Goal: Communication & Community: Answer question/provide support

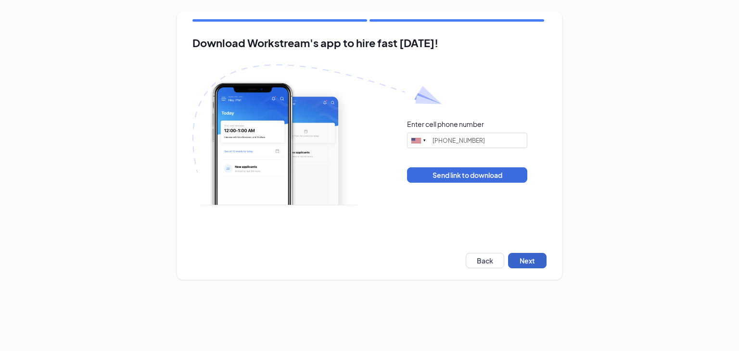
click at [536, 253] on button "Next" at bounding box center [527, 260] width 38 height 15
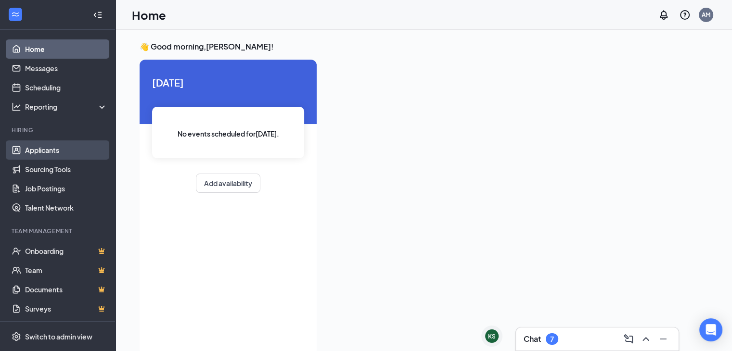
click at [46, 149] on link "Applicants" at bounding box center [66, 150] width 82 height 19
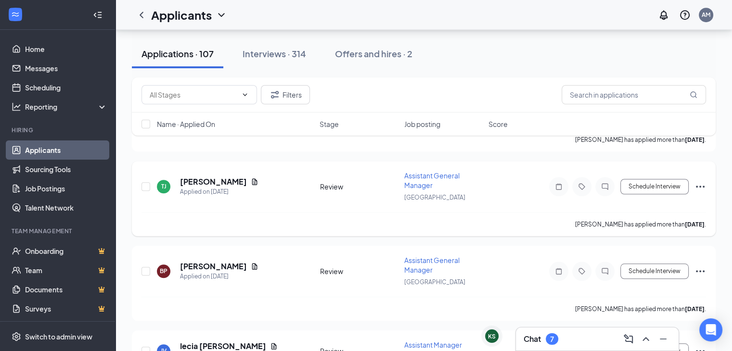
scroll to position [770, 0]
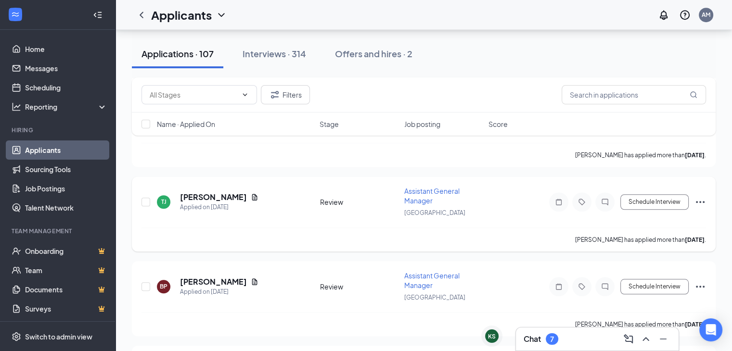
click at [418, 188] on span "Assistant General Manager" at bounding box center [431, 196] width 55 height 18
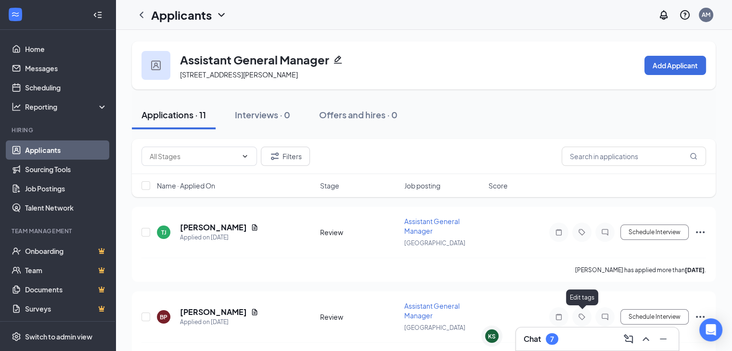
click at [585, 335] on div "Chat 7" at bounding box center [597, 339] width 147 height 15
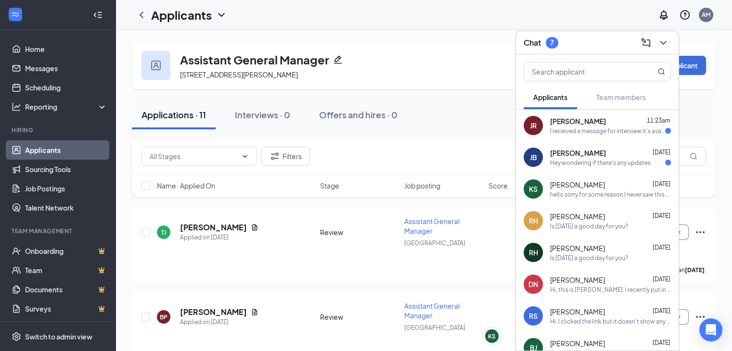
click at [582, 127] on div "I received a message for interview it's available?" at bounding box center [607, 131] width 115 height 8
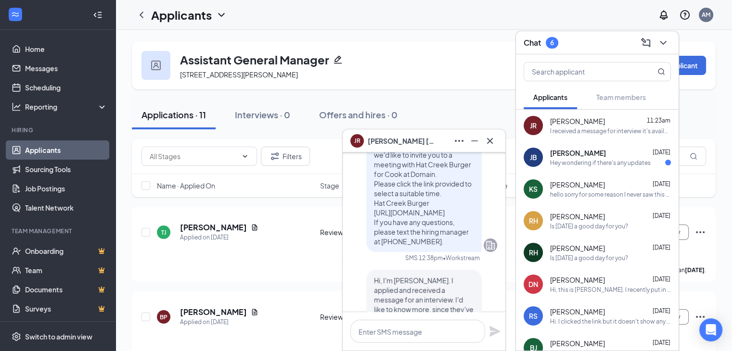
scroll to position [-241, 0]
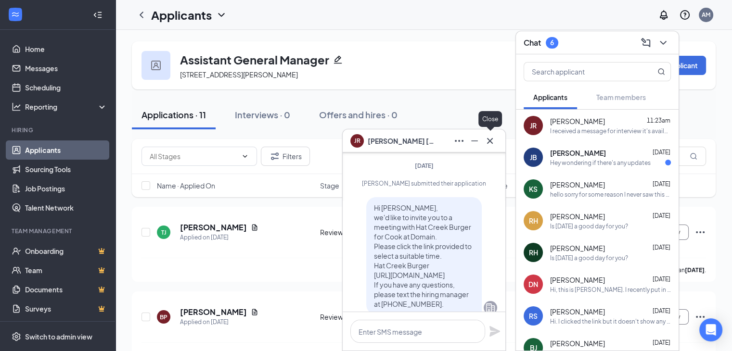
click at [491, 143] on icon "Cross" at bounding box center [490, 141] width 12 height 12
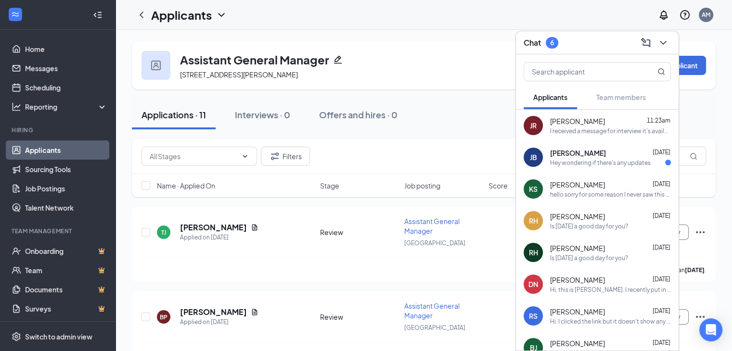
click at [599, 177] on div "KS Kirstie Shelley Aug 23 hello sorry for some reason I never saw this text! I …" at bounding box center [597, 189] width 163 height 32
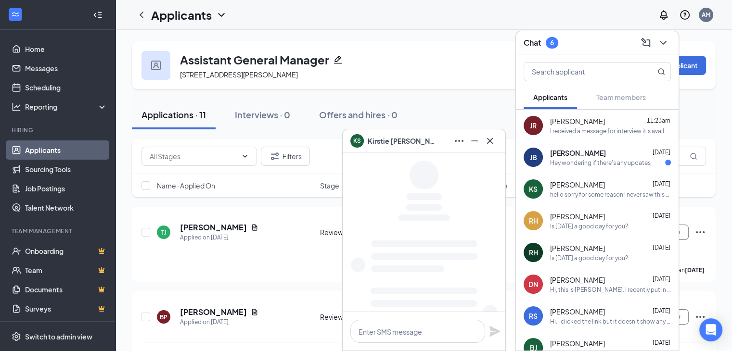
click at [595, 164] on div "Hey wondering if there's any updates" at bounding box center [600, 163] width 101 height 8
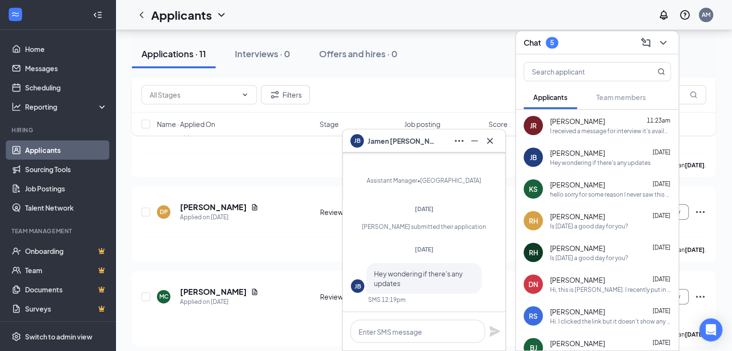
scroll to position [192, 0]
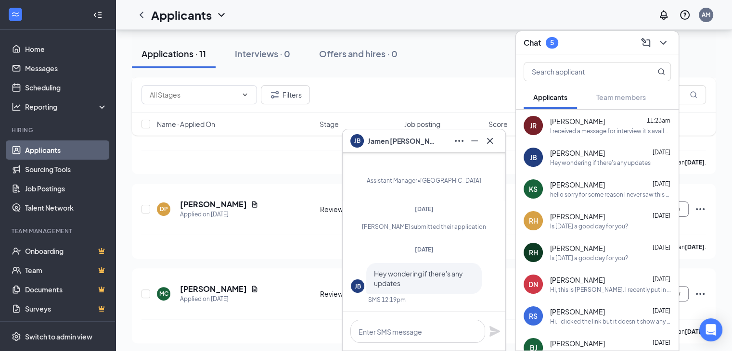
click at [660, 35] on div at bounding box center [661, 42] width 17 height 15
click at [658, 43] on icon "ChevronDown" at bounding box center [663, 43] width 12 height 12
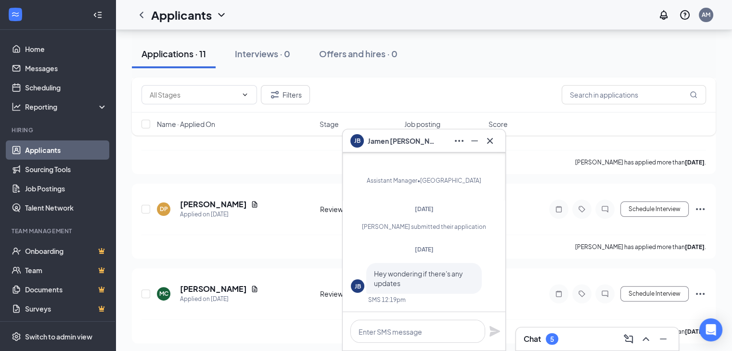
click at [493, 137] on icon "Cross" at bounding box center [490, 141] width 12 height 12
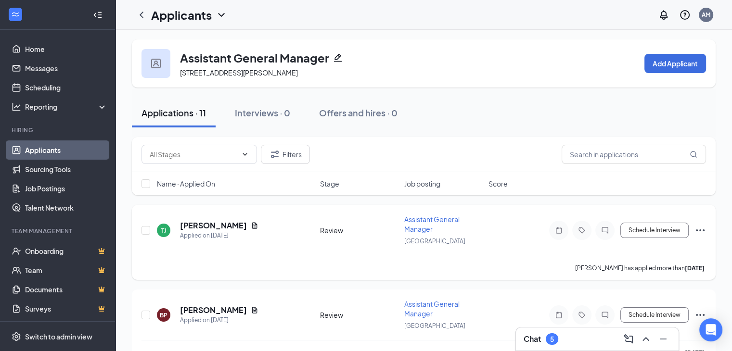
scroll to position [0, 0]
